Goal: Transaction & Acquisition: Purchase product/service

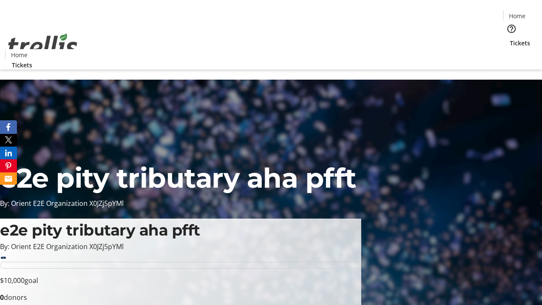
click at [510, 39] on span "Tickets" at bounding box center [520, 43] width 20 height 9
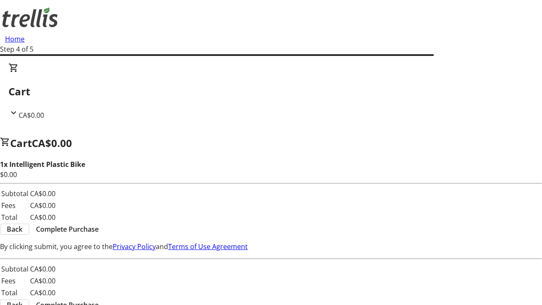
click at [99, 224] on span "Complete Purchase" at bounding box center [67, 229] width 63 height 10
